Goal: Task Accomplishment & Management: Complete application form

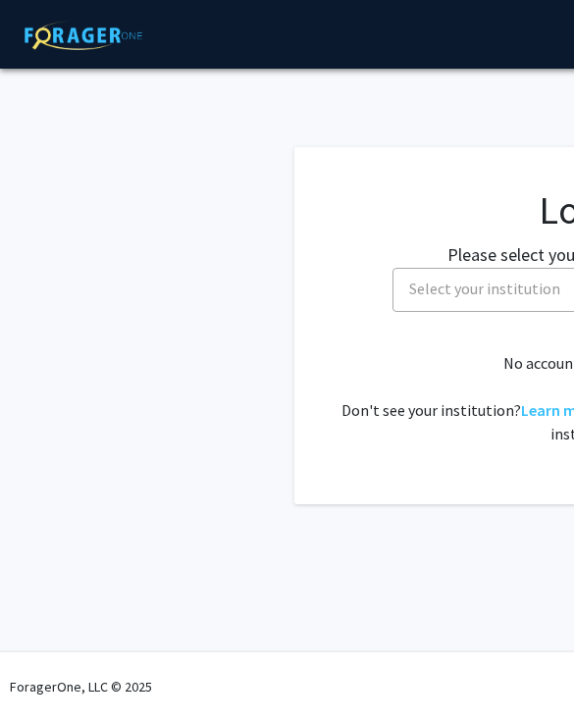
select select
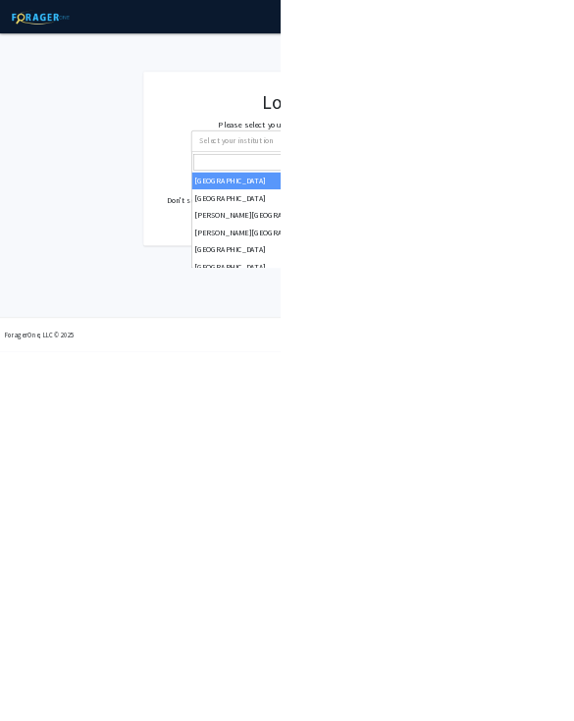
type input "university of [PERSON_NAME]"
select select "13"
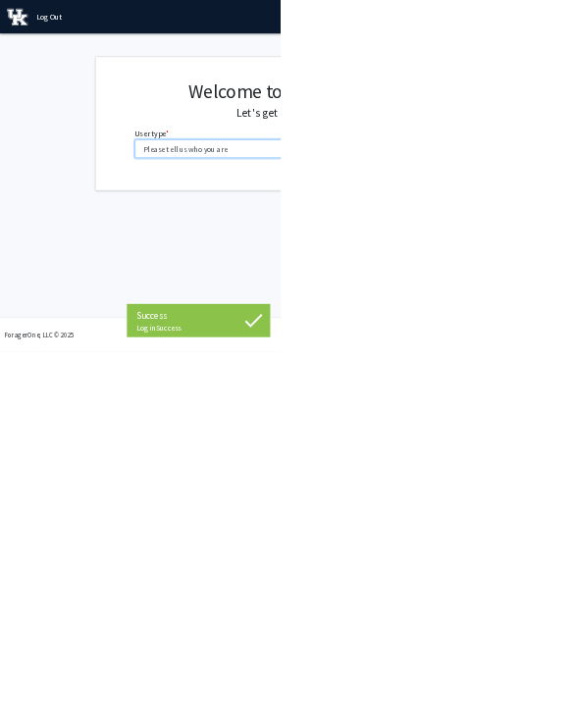
select select "1: undergrad"
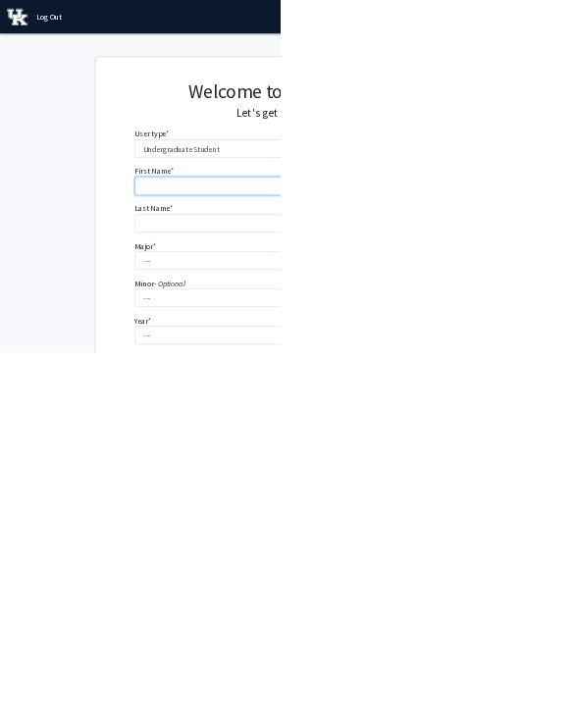
type input "Anna"
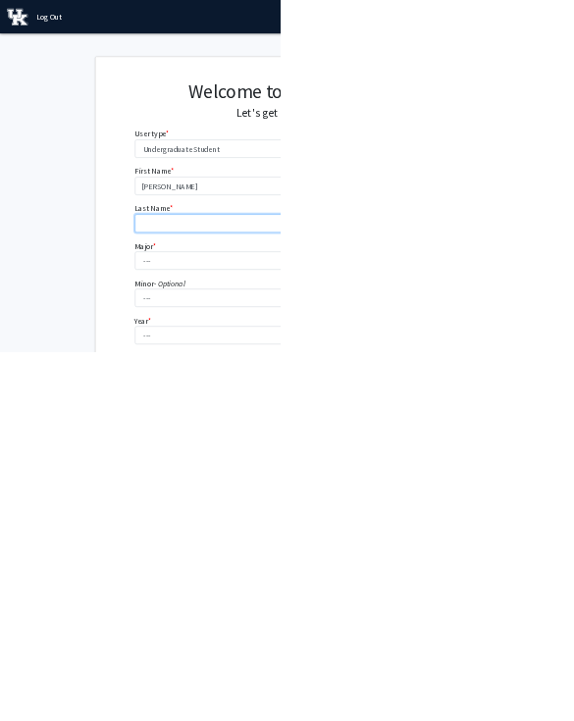
type input "Garrow"
select select "64: 900"
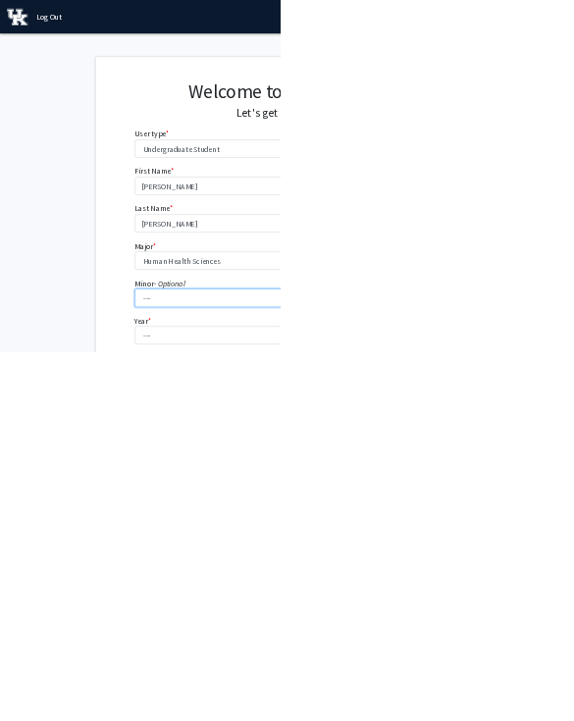
select select "1: first-year"
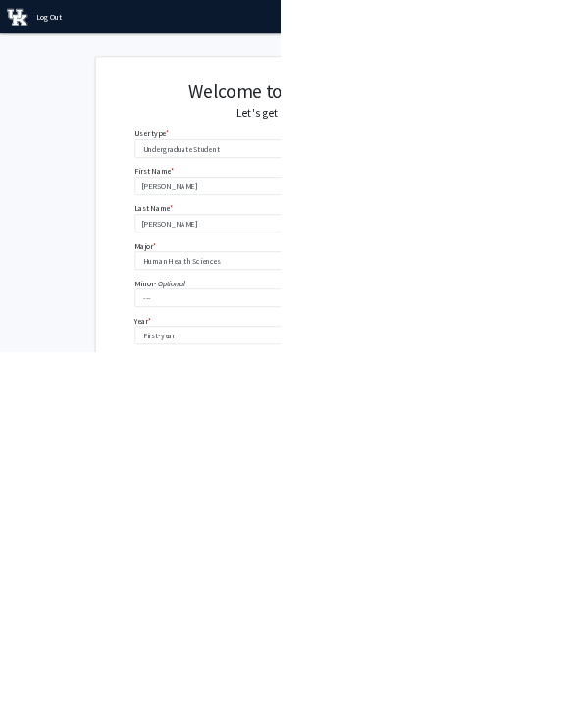
select select "5: 2029"
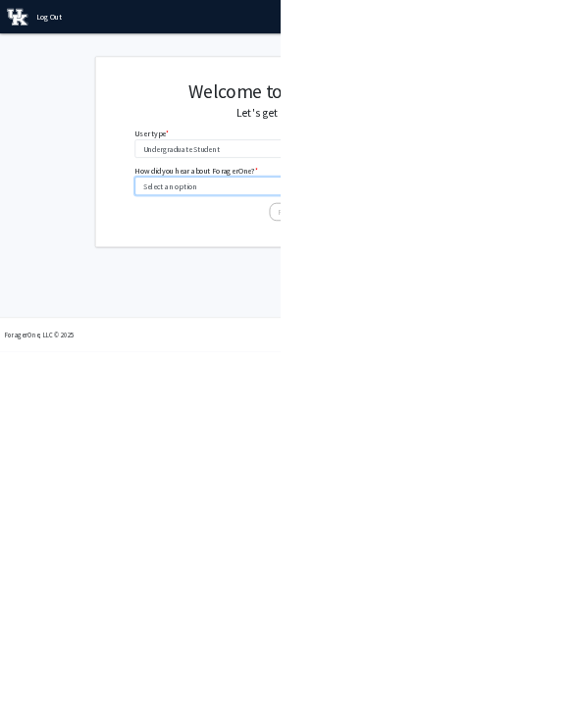
select select "2: faculty_recommendation"
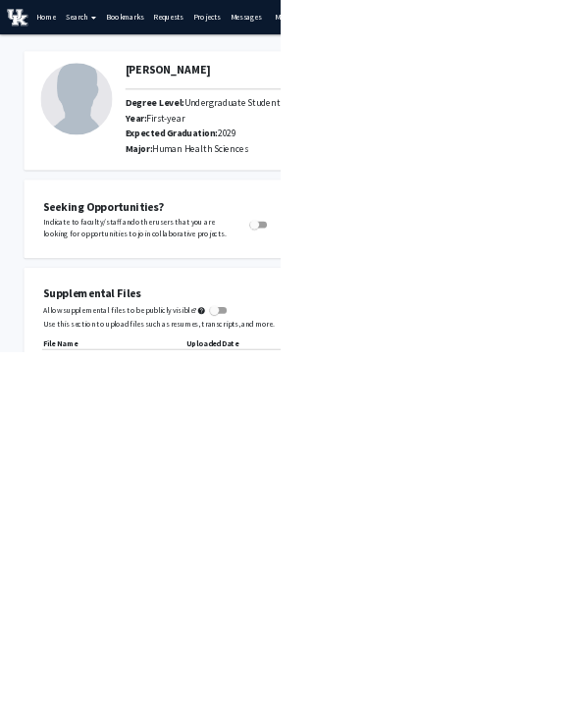
click at [508, 465] on label "Toggle" at bounding box center [525, 461] width 43 height 24
click at [521, 468] on input "Are you actively seeking opportunities?" at bounding box center [521, 468] width 1 height 1
checkbox input "true"
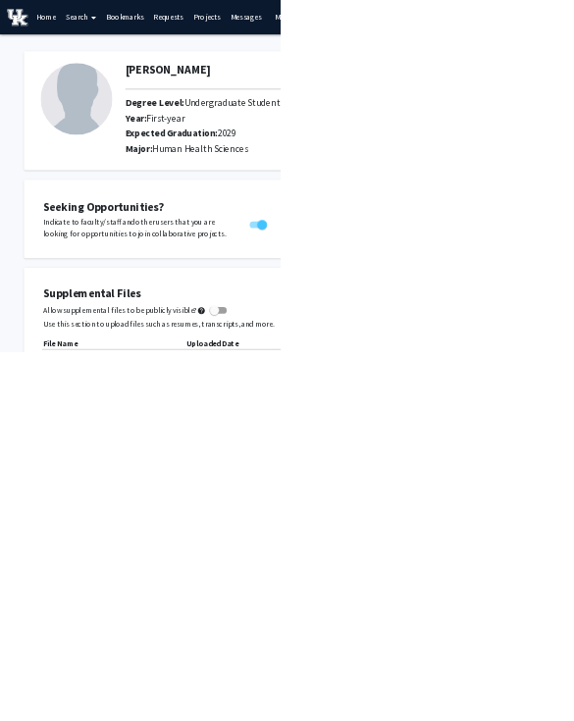
click at [118, 8] on link "Home" at bounding box center [94, 35] width 61 height 69
